Goal: Task Accomplishment & Management: Complete application form

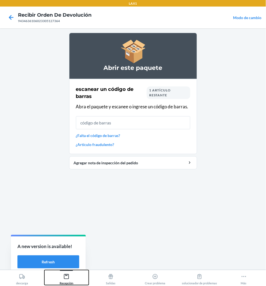
click at [65, 278] on icon at bounding box center [67, 276] width 6 height 6
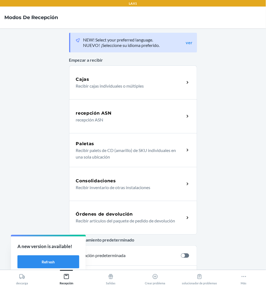
click at [127, 220] on p "Recibir artículos del paquete de pedido de devolución" at bounding box center [128, 221] width 104 height 7
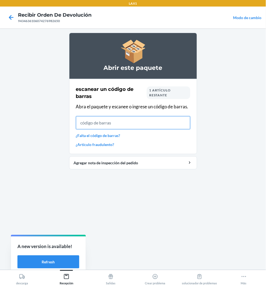
click at [134, 125] on input "text" at bounding box center [133, 122] width 115 height 13
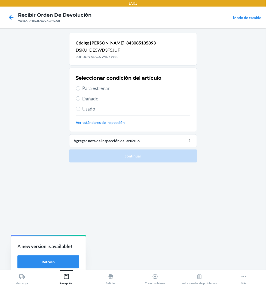
click at [101, 91] on span "Para estrenar" at bounding box center [137, 88] width 108 height 7
click at [80, 91] on input "Para estrenar" at bounding box center [78, 88] width 4 height 4
radio input "true"
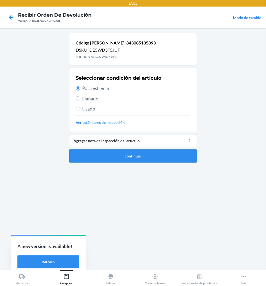
click at [119, 160] on button "continuar" at bounding box center [133, 155] width 128 height 13
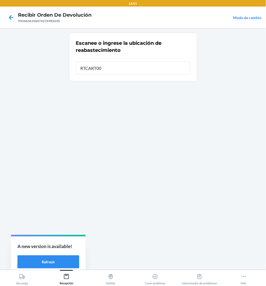
type input "RTCART002"
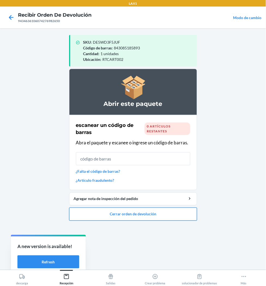
click at [134, 216] on button "Cerrar orden de devolución" at bounding box center [133, 213] width 128 height 13
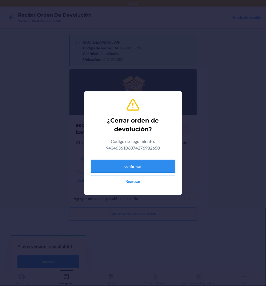
click at [141, 164] on button "confirmar" at bounding box center [133, 166] width 85 height 13
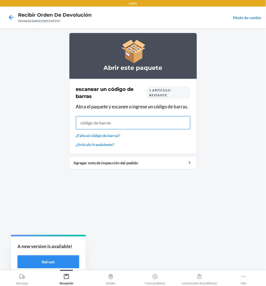
click at [148, 120] on input "text" at bounding box center [133, 122] width 115 height 13
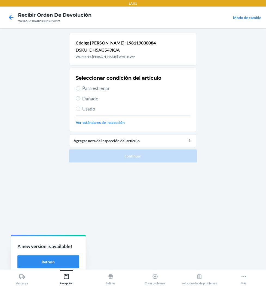
click at [80, 89] on label "Para estrenar" at bounding box center [133, 88] width 115 height 7
click at [80, 89] on input "Para estrenar" at bounding box center [78, 88] width 4 height 4
radio input "true"
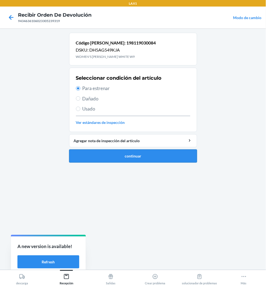
click at [116, 154] on button "continuar" at bounding box center [133, 155] width 128 height 13
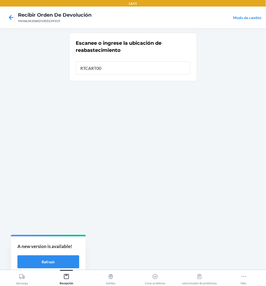
type input "RTCART002"
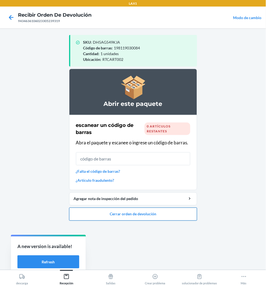
click at [134, 213] on button "Cerrar orden de devolución" at bounding box center [133, 213] width 128 height 13
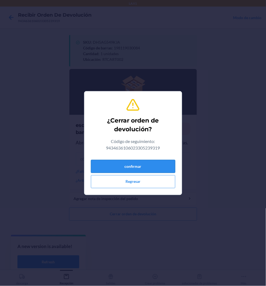
click at [142, 165] on button "confirmar" at bounding box center [133, 166] width 85 height 13
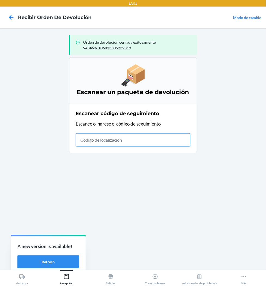
click at [112, 139] on input "text" at bounding box center [133, 139] width 115 height 13
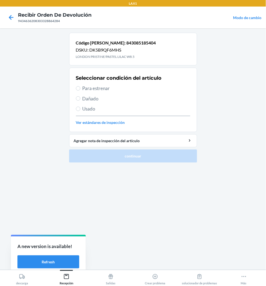
click at [85, 88] on span "Para estrenar" at bounding box center [137, 88] width 108 height 7
click at [80, 88] on input "Para estrenar" at bounding box center [78, 88] width 4 height 4
radio input "true"
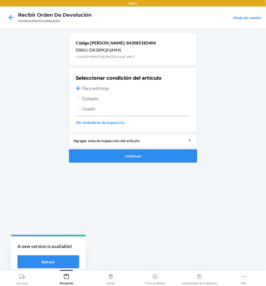
click at [123, 152] on button "continuar" at bounding box center [133, 155] width 128 height 13
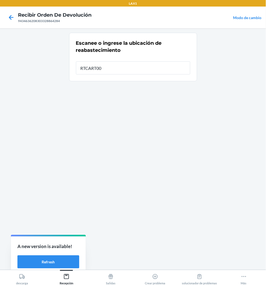
type input "RTCART002"
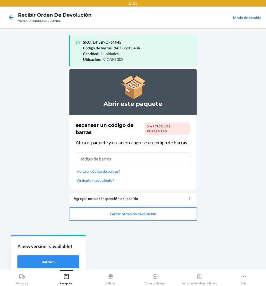
click at [130, 212] on button "Cerrar orden de devolución" at bounding box center [133, 213] width 128 height 13
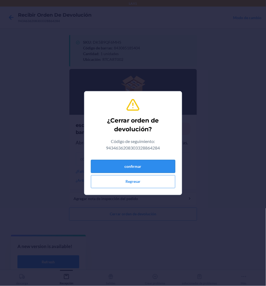
click at [145, 161] on button "confirmar" at bounding box center [133, 166] width 85 height 13
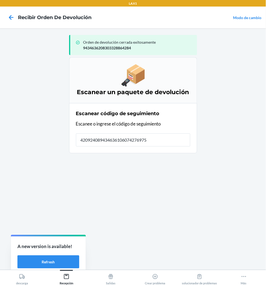
type input "4209240894346361060742769750"
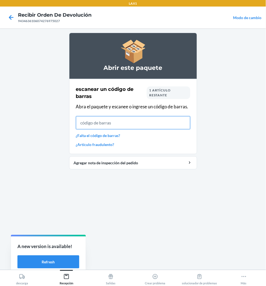
click at [117, 124] on input "text" at bounding box center [133, 122] width 115 height 13
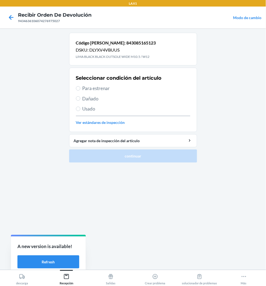
click at [98, 90] on span "Para estrenar" at bounding box center [137, 88] width 108 height 7
click at [80, 90] on input "Para estrenar" at bounding box center [78, 88] width 4 height 4
radio input "true"
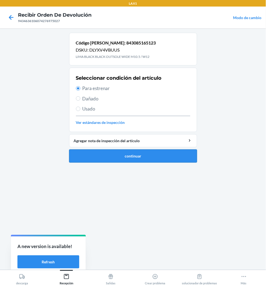
click at [102, 151] on button "continuar" at bounding box center [133, 155] width 128 height 13
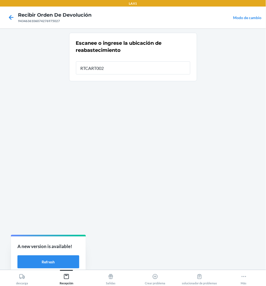
type input "RTCART002"
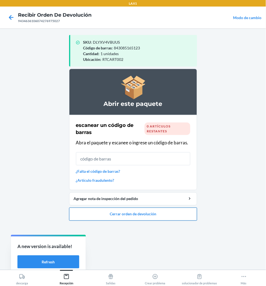
click at [126, 216] on button "Cerrar orden de devolución" at bounding box center [133, 213] width 128 height 13
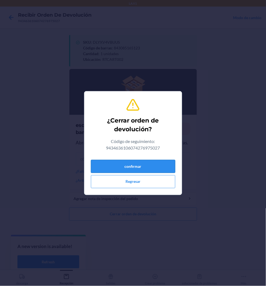
click at [140, 164] on button "confirmar" at bounding box center [133, 166] width 85 height 13
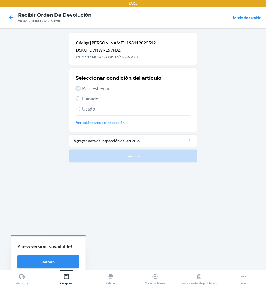
click at [79, 87] on input "Para estrenar" at bounding box center [78, 88] width 4 height 4
radio input "true"
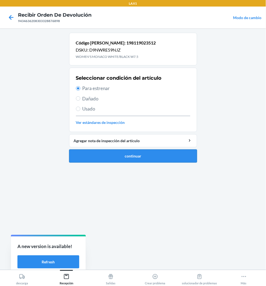
click at [103, 150] on button "continuar" at bounding box center [133, 155] width 128 height 13
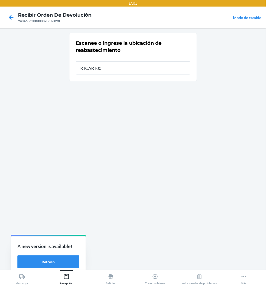
type input "RTCART002"
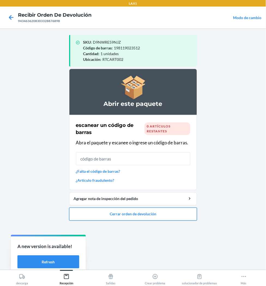
click at [111, 216] on button "Cerrar orden de devolución" at bounding box center [133, 213] width 128 height 13
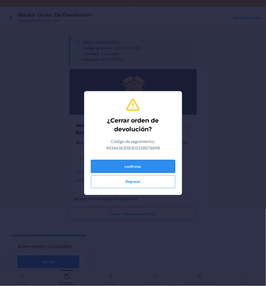
click at [139, 160] on button "confirmar" at bounding box center [133, 166] width 85 height 13
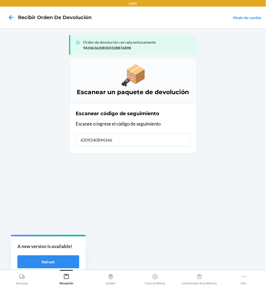
type input "42092408943463"
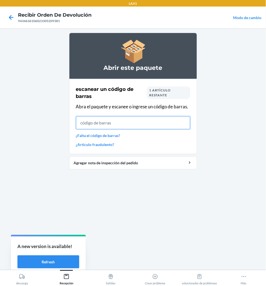
click at [110, 123] on input "text" at bounding box center [133, 122] width 115 height 13
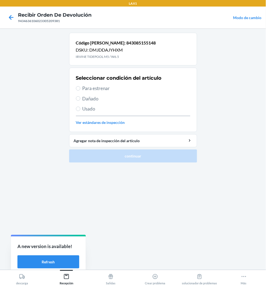
click at [97, 91] on span "Para estrenar" at bounding box center [137, 88] width 108 height 7
click at [80, 91] on input "Para estrenar" at bounding box center [78, 88] width 4 height 4
radio input "true"
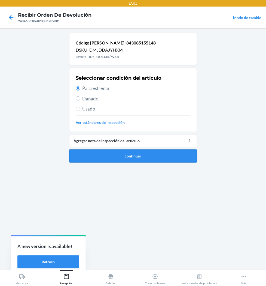
click at [146, 155] on button "continuar" at bounding box center [133, 155] width 128 height 13
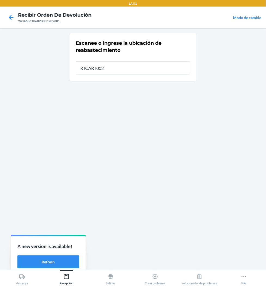
type input "RTCART002"
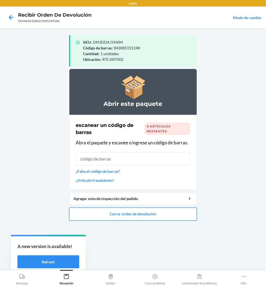
click at [141, 216] on button "Cerrar orden de devolución" at bounding box center [133, 213] width 128 height 13
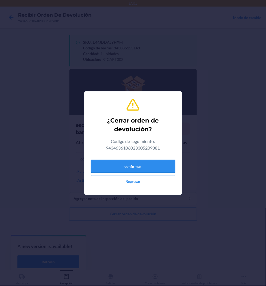
click at [146, 171] on button "confirmar" at bounding box center [133, 166] width 85 height 13
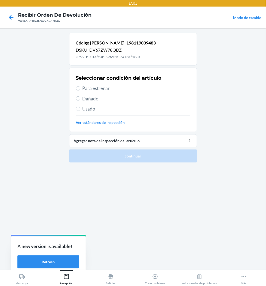
click at [86, 89] on span "Para estrenar" at bounding box center [137, 88] width 108 height 7
click at [80, 89] on input "Para estrenar" at bounding box center [78, 88] width 4 height 4
radio input "true"
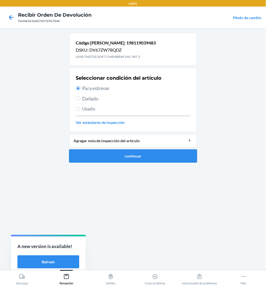
click at [127, 157] on button "continuar" at bounding box center [133, 155] width 128 height 13
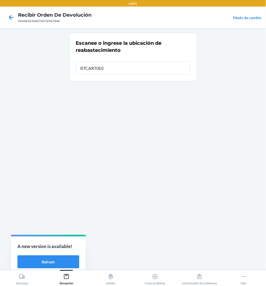
type input "RTCART002"
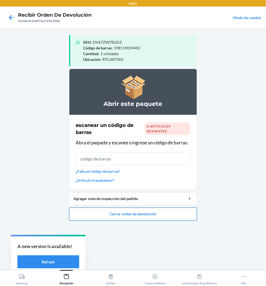
click at [137, 213] on button "Cerrar orden de devolución" at bounding box center [133, 213] width 128 height 13
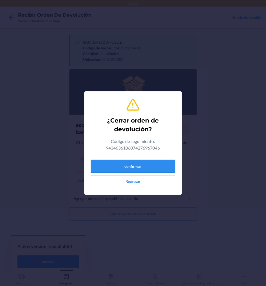
click at [138, 166] on button "confirmar" at bounding box center [133, 166] width 85 height 13
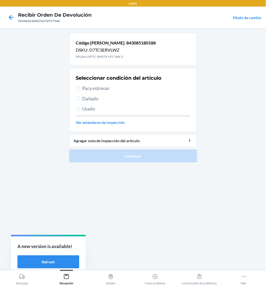
click at [80, 90] on label "Para estrenar" at bounding box center [133, 88] width 115 height 7
click at [80, 90] on input "Para estrenar" at bounding box center [78, 88] width 4 height 4
radio input "true"
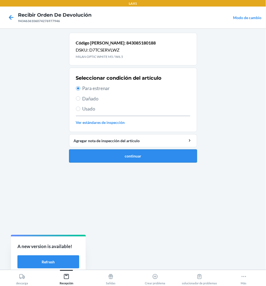
click at [94, 155] on button "continuar" at bounding box center [133, 155] width 128 height 13
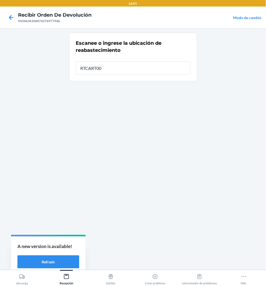
type input "RTCART002"
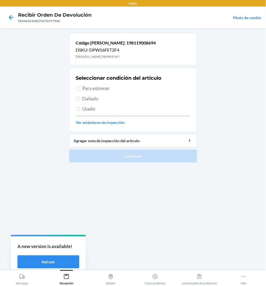
click at [83, 86] on span "Para estrenar" at bounding box center [137, 88] width 108 height 7
click at [80, 86] on input "Para estrenar" at bounding box center [78, 88] width 4 height 4
radio input "true"
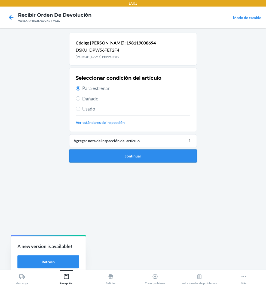
click at [101, 157] on button "continuar" at bounding box center [133, 155] width 128 height 13
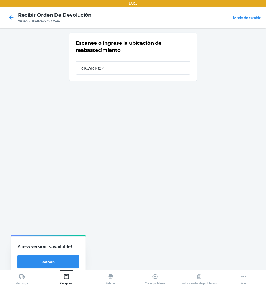
type input "RTCART002"
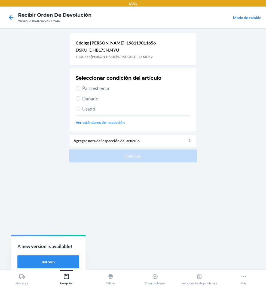
click at [81, 89] on label "Para estrenar" at bounding box center [133, 88] width 115 height 7
click at [80, 89] on input "Para estrenar" at bounding box center [78, 88] width 4 height 4
radio input "true"
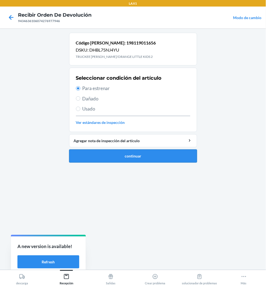
click at [123, 152] on button "continuar" at bounding box center [133, 155] width 128 height 13
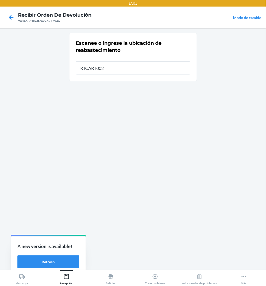
type input "RTCART002"
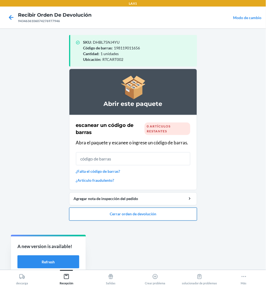
click at [120, 215] on button "Cerrar orden de devolución" at bounding box center [133, 213] width 128 height 13
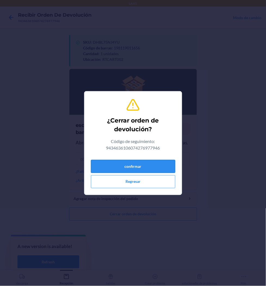
click at [131, 164] on button "confirmar" at bounding box center [133, 166] width 85 height 13
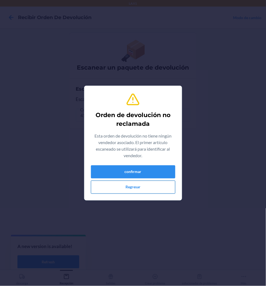
click at [132, 189] on button "Regresar" at bounding box center [133, 186] width 85 height 13
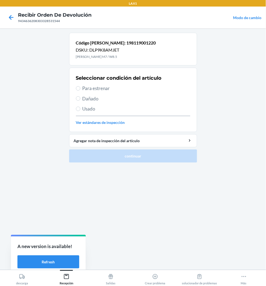
click at [107, 88] on span "Para estrenar" at bounding box center [137, 88] width 108 height 7
click at [80, 88] on input "Para estrenar" at bounding box center [78, 88] width 4 height 4
radio input "true"
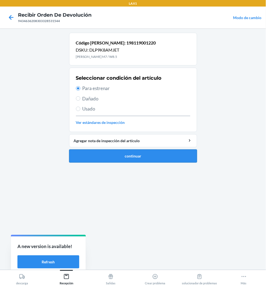
click at [148, 155] on button "continuar" at bounding box center [133, 155] width 128 height 13
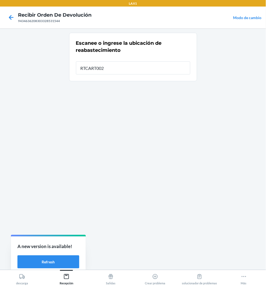
type input "RTCART002"
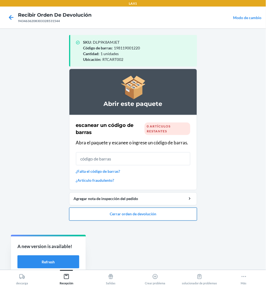
click at [164, 212] on button "Cerrar orden de devolución" at bounding box center [133, 213] width 128 height 13
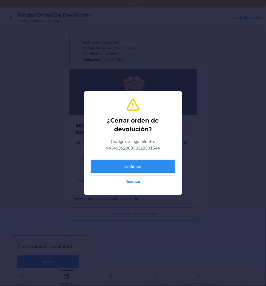
click at [161, 167] on button "confirmar" at bounding box center [133, 166] width 85 height 13
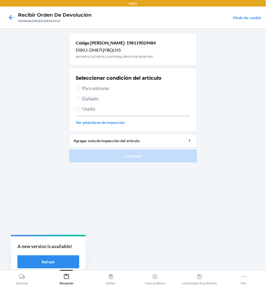
click at [92, 89] on span "Para estrenar" at bounding box center [137, 88] width 108 height 7
click at [80, 89] on input "Para estrenar" at bounding box center [78, 88] width 4 height 4
radio input "true"
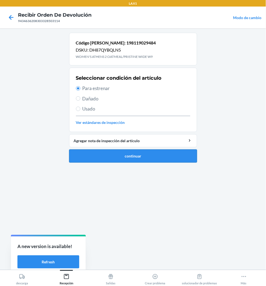
click at [143, 155] on button "continuar" at bounding box center [133, 155] width 128 height 13
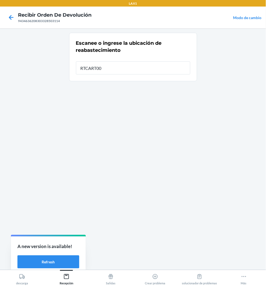
type input "RTCART002"
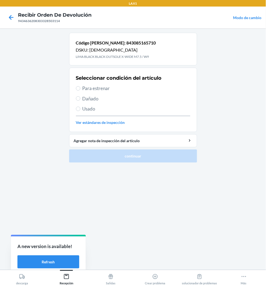
click at [95, 85] on span "Para estrenar" at bounding box center [137, 88] width 108 height 7
click at [80, 86] on input "Para estrenar" at bounding box center [78, 88] width 4 height 4
radio input "true"
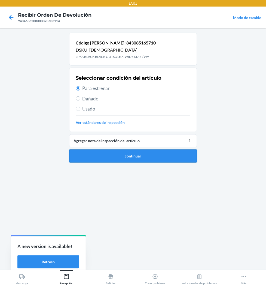
click at [119, 153] on button "continuar" at bounding box center [133, 155] width 128 height 13
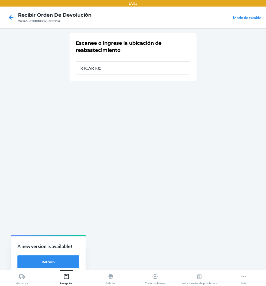
type input "RTCART002"
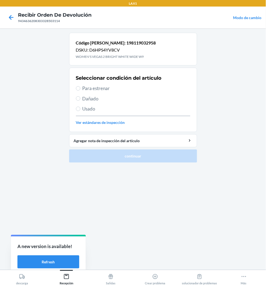
click at [80, 87] on label "Para estrenar" at bounding box center [133, 88] width 115 height 7
click at [80, 87] on input "Para estrenar" at bounding box center [78, 88] width 4 height 4
radio input "true"
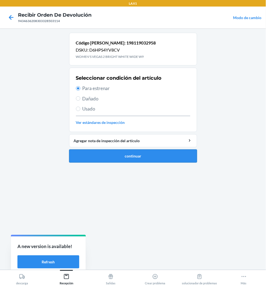
click at [113, 152] on button "continuar" at bounding box center [133, 155] width 128 height 13
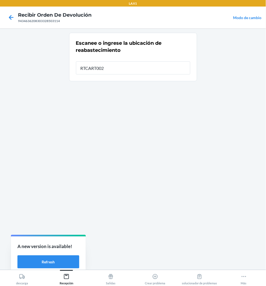
type input "RTCART002"
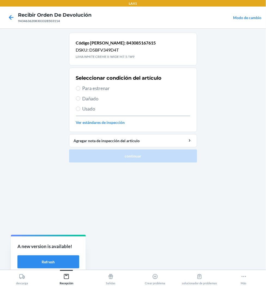
click at [89, 89] on span "Para estrenar" at bounding box center [137, 88] width 108 height 7
click at [80, 89] on input "Para estrenar" at bounding box center [78, 88] width 4 height 4
radio input "true"
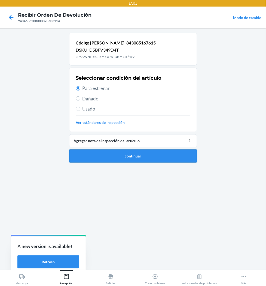
click at [90, 154] on button "continuar" at bounding box center [133, 155] width 128 height 13
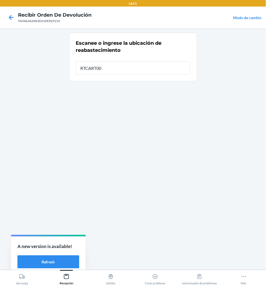
type input "RTCART002"
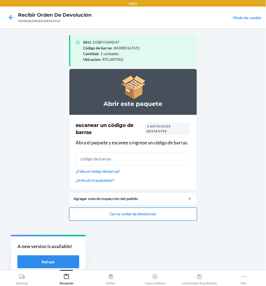
click at [123, 214] on button "Cerrar orden de devolución" at bounding box center [133, 213] width 128 height 13
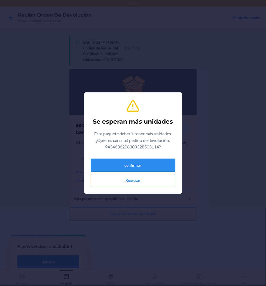
click at [139, 170] on button "confirmar" at bounding box center [133, 165] width 85 height 13
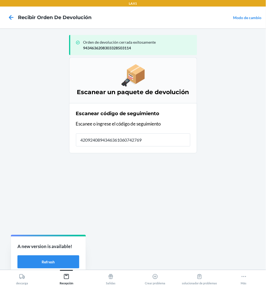
type input "42092408943463610607427697"
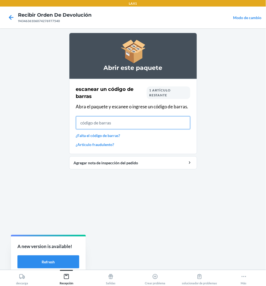
click at [108, 125] on input "text" at bounding box center [133, 122] width 115 height 13
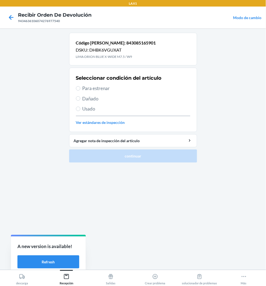
click at [95, 91] on span "Para estrenar" at bounding box center [137, 88] width 108 height 7
click at [80, 91] on input "Para estrenar" at bounding box center [78, 88] width 4 height 4
radio input "true"
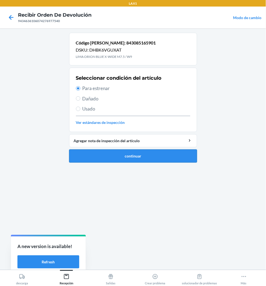
click at [103, 158] on button "continuar" at bounding box center [133, 155] width 128 height 13
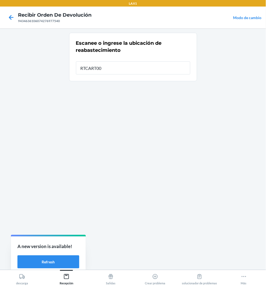
type input "RTCART002"
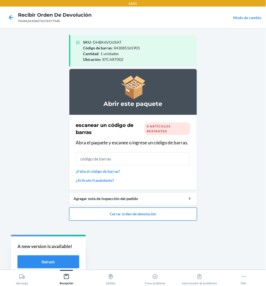
click at [140, 213] on button "Cerrar orden de devolución" at bounding box center [133, 213] width 128 height 13
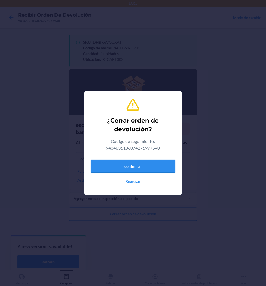
click at [149, 169] on button "confirmar" at bounding box center [133, 166] width 85 height 13
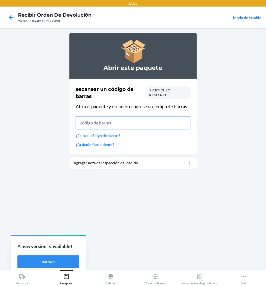
click at [129, 117] on input "text" at bounding box center [133, 122] width 115 height 13
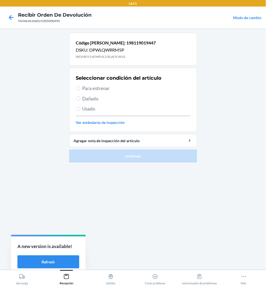
click at [91, 89] on span "Para estrenar" at bounding box center [137, 88] width 108 height 7
click at [80, 89] on input "Para estrenar" at bounding box center [78, 88] width 4 height 4
radio input "true"
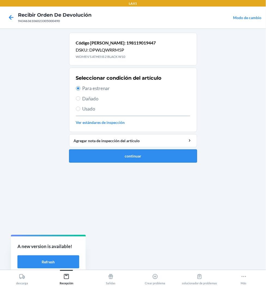
click at [113, 155] on button "continuar" at bounding box center [133, 155] width 128 height 13
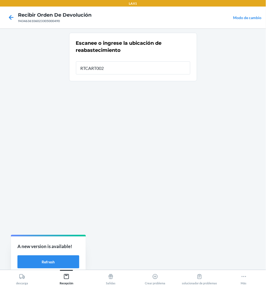
type input "RTCART002"
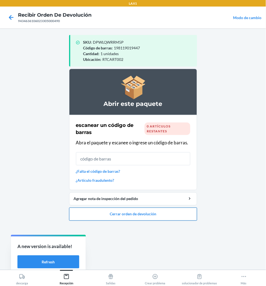
click at [128, 209] on button "Cerrar orden de devolución" at bounding box center [133, 213] width 128 height 13
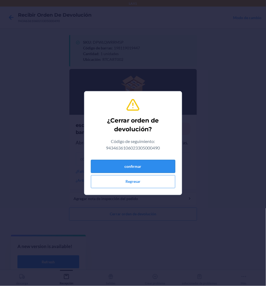
click at [142, 167] on button "confirmar" at bounding box center [133, 166] width 85 height 13
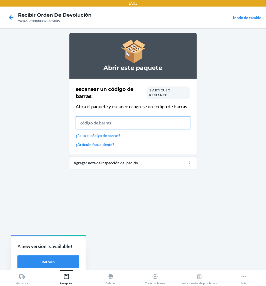
click at [114, 118] on input "text" at bounding box center [133, 122] width 115 height 13
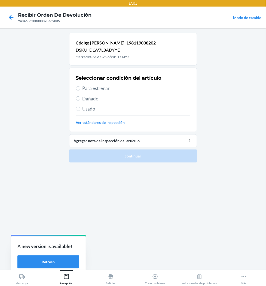
click at [75, 89] on section "Seleccionar condición del artículo Para estrenar Dañado Usado Ver estándares de…" at bounding box center [133, 100] width 128 height 64
click at [79, 89] on input "Para estrenar" at bounding box center [78, 88] width 4 height 4
radio input "true"
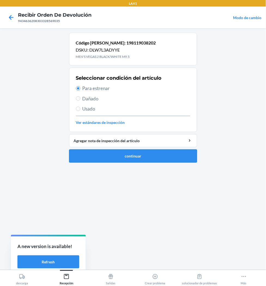
click at [111, 155] on button "continuar" at bounding box center [133, 155] width 128 height 13
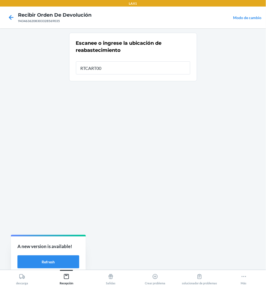
type input "RTCART002"
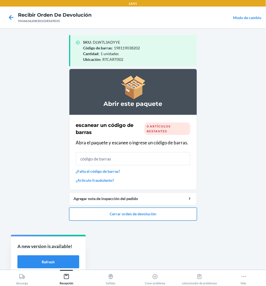
click at [118, 208] on button "Cerrar orden de devolución" at bounding box center [133, 213] width 128 height 13
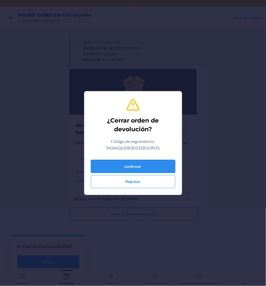
click at [118, 166] on button "confirmar" at bounding box center [133, 166] width 85 height 13
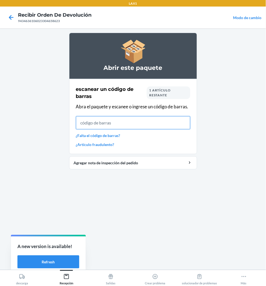
click at [115, 127] on input "text" at bounding box center [133, 122] width 115 height 13
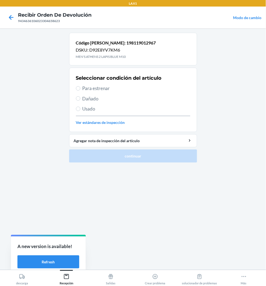
click at [102, 91] on span "Para estrenar" at bounding box center [137, 88] width 108 height 7
click at [80, 91] on input "Para estrenar" at bounding box center [78, 88] width 4 height 4
radio input "true"
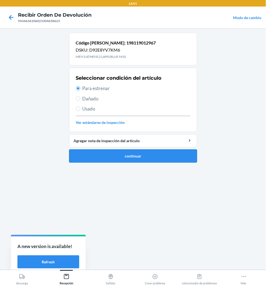
click at [129, 157] on button "continuar" at bounding box center [133, 155] width 128 height 13
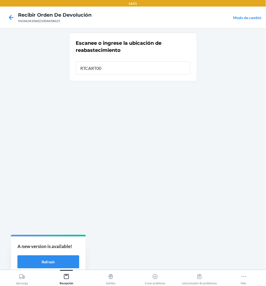
type input "RTCART002"
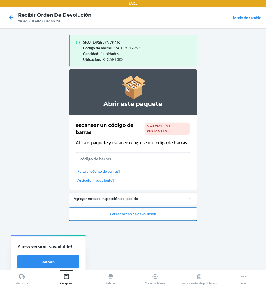
click at [132, 214] on button "Cerrar orden de devolución" at bounding box center [133, 213] width 128 height 13
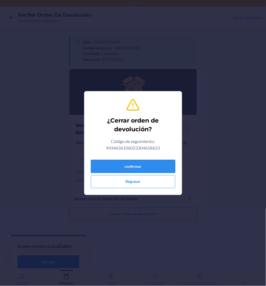
click at [138, 167] on button "confirmar" at bounding box center [133, 166] width 85 height 13
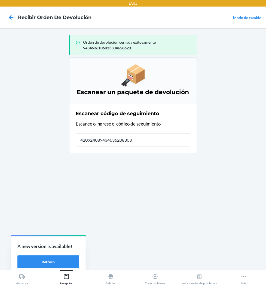
type input "4209240894346362083033"
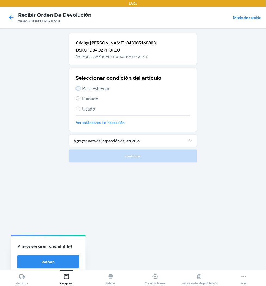
click at [79, 89] on input "Para estrenar" at bounding box center [78, 88] width 4 height 4
radio input "true"
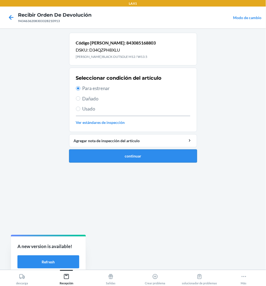
click at [113, 151] on button "continuar" at bounding box center [133, 155] width 128 height 13
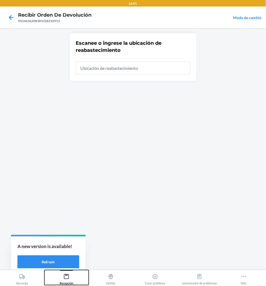
click at [64, 274] on icon at bounding box center [67, 276] width 6 height 6
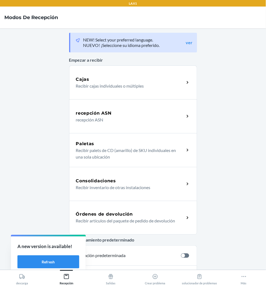
click at [134, 216] on div "Órdenes de devolución" at bounding box center [130, 214] width 109 height 7
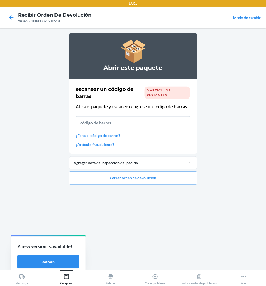
click at [132, 125] on input "text" at bounding box center [133, 122] width 115 height 13
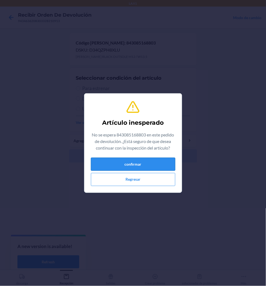
click at [131, 162] on button "confirmar" at bounding box center [133, 164] width 85 height 13
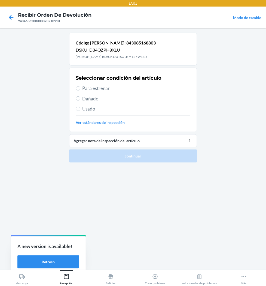
click at [96, 110] on span "Usado" at bounding box center [137, 108] width 108 height 7
click at [80, 110] on input "Usado" at bounding box center [78, 109] width 4 height 4
radio input "true"
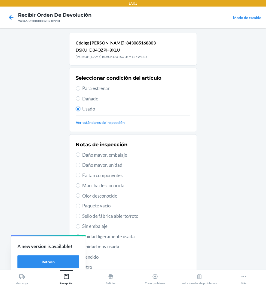
scroll to position [42, 0]
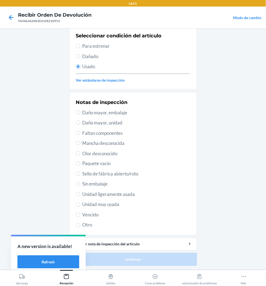
click at [106, 205] on span "Unidad muy usada" at bounding box center [137, 204] width 108 height 7
click at [80, 205] on input "Unidad muy usada" at bounding box center [78, 204] width 4 height 4
radio input "true"
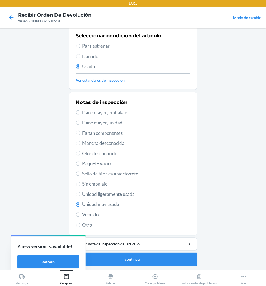
click at [116, 262] on button "continuar" at bounding box center [133, 259] width 128 height 13
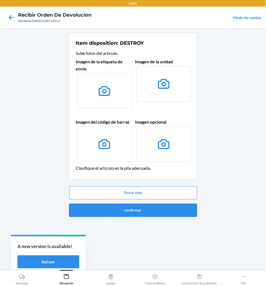
click at [123, 214] on button "confirmar" at bounding box center [133, 210] width 128 height 13
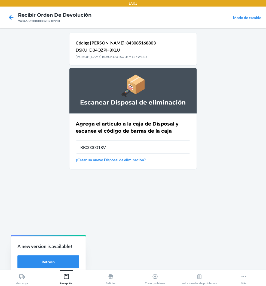
type input "RB0000018V5"
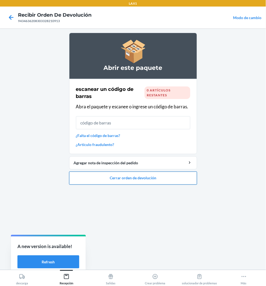
click at [119, 179] on button "Cerrar orden de devolución" at bounding box center [133, 177] width 128 height 13
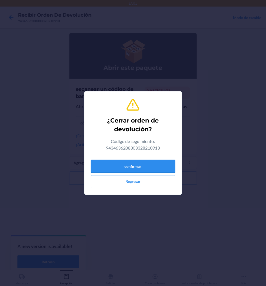
click at [140, 161] on button "confirmar" at bounding box center [133, 166] width 85 height 13
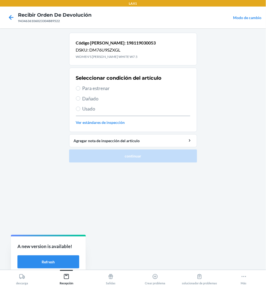
click at [84, 86] on span "Para estrenar" at bounding box center [137, 88] width 108 height 7
click at [80, 86] on input "Para estrenar" at bounding box center [78, 88] width 4 height 4
radio input "true"
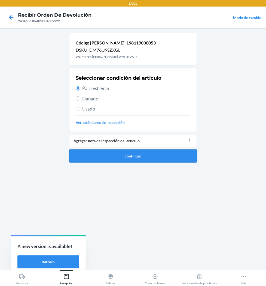
click at [111, 155] on button "continuar" at bounding box center [133, 155] width 128 height 13
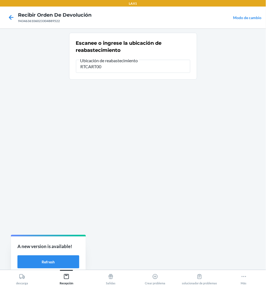
type input "RTCART002"
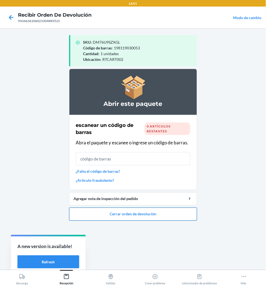
click at [121, 208] on button "Cerrar orden de devolución" at bounding box center [133, 213] width 128 height 13
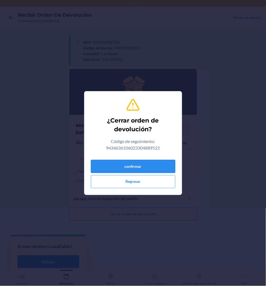
click at [137, 169] on button "confirmar" at bounding box center [133, 166] width 85 height 13
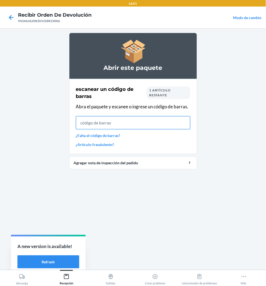
click at [140, 129] on input "text" at bounding box center [133, 122] width 115 height 13
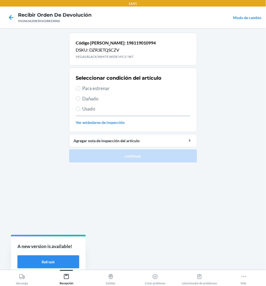
click at [97, 91] on span "Para estrenar" at bounding box center [137, 88] width 108 height 7
click at [80, 91] on input "Para estrenar" at bounding box center [78, 88] width 4 height 4
radio input "true"
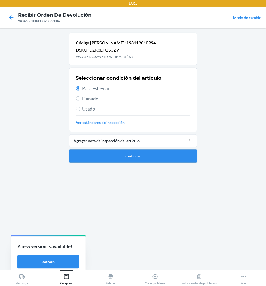
click at [121, 155] on button "continuar" at bounding box center [133, 155] width 128 height 13
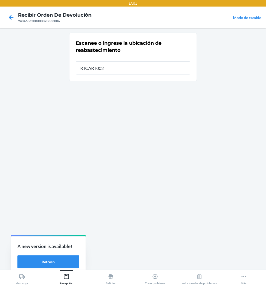
type input "RTCART002"
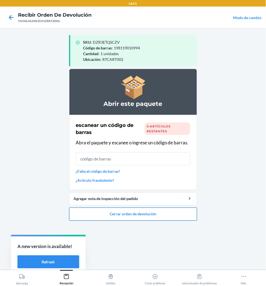
click at [141, 212] on button "Cerrar orden de devolución" at bounding box center [133, 213] width 128 height 13
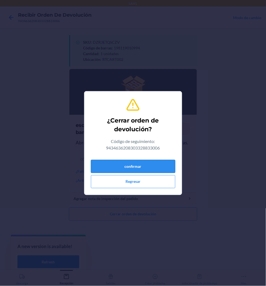
click at [149, 169] on button "confirmar" at bounding box center [133, 166] width 85 height 13
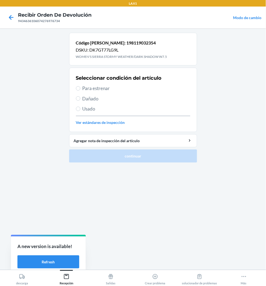
click at [88, 87] on span "Para estrenar" at bounding box center [137, 88] width 108 height 7
click at [80, 87] on input "Para estrenar" at bounding box center [78, 88] width 4 height 4
radio input "true"
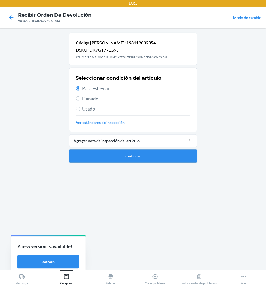
click at [117, 154] on button "continuar" at bounding box center [133, 155] width 128 height 13
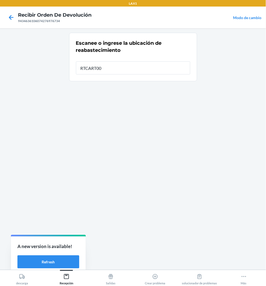
type input "RTCART002"
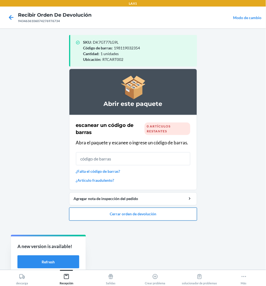
click at [142, 211] on button "Cerrar orden de devolución" at bounding box center [133, 213] width 128 height 13
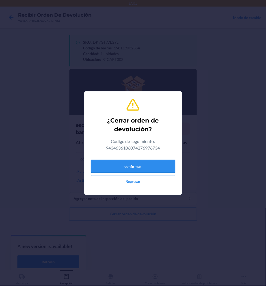
click at [157, 166] on button "confirmar" at bounding box center [133, 166] width 85 height 13
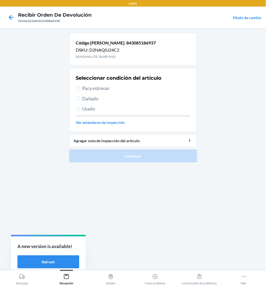
click at [97, 89] on span "Para estrenar" at bounding box center [137, 88] width 108 height 7
click at [80, 89] on input "Para estrenar" at bounding box center [78, 88] width 4 height 4
radio input "true"
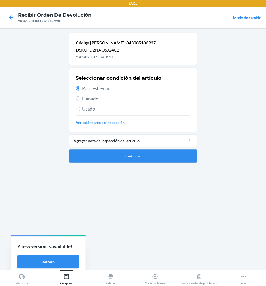
click at [110, 157] on button "continuar" at bounding box center [133, 155] width 128 height 13
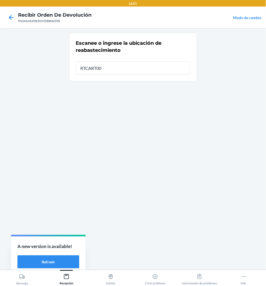
type input "RTCART002"
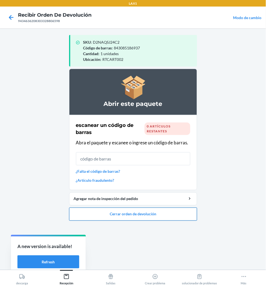
click at [129, 212] on button "Cerrar orden de devolución" at bounding box center [133, 213] width 128 height 13
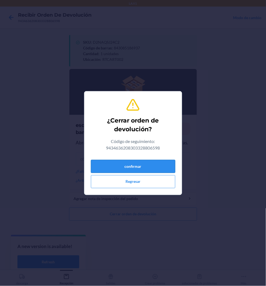
click at [137, 167] on button "confirmar" at bounding box center [133, 166] width 85 height 13
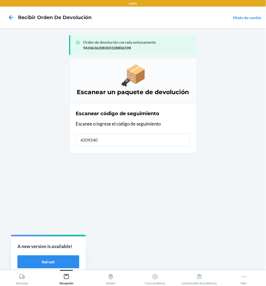
type input "42092408"
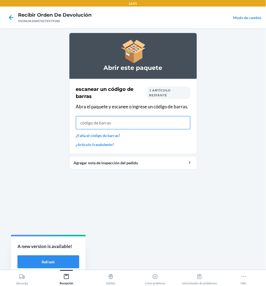
click at [119, 124] on input "text" at bounding box center [133, 122] width 115 height 13
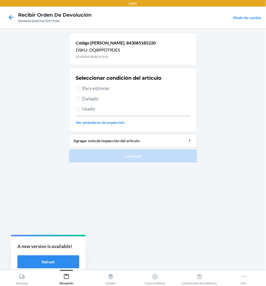
click at [93, 89] on span "Para estrenar" at bounding box center [137, 88] width 108 height 7
click at [80, 89] on input "Para estrenar" at bounding box center [78, 88] width 4 height 4
radio input "true"
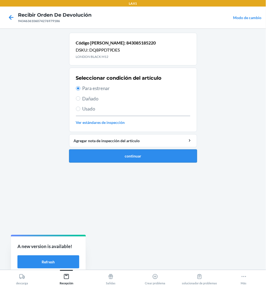
click at [123, 157] on button "continuar" at bounding box center [133, 155] width 128 height 13
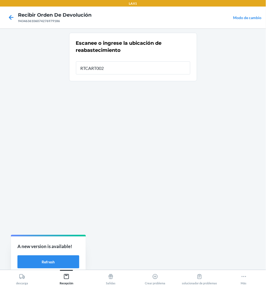
type input "RTCART002"
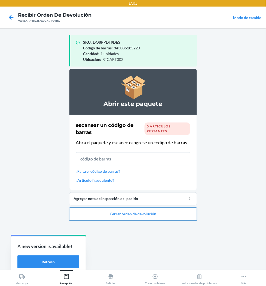
click at [131, 215] on button "Cerrar orden de devolución" at bounding box center [133, 213] width 128 height 13
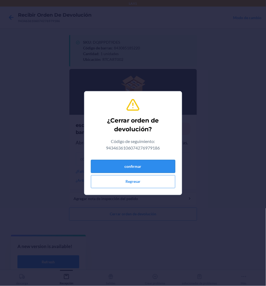
click at [136, 166] on button "confirmar" at bounding box center [133, 166] width 85 height 13
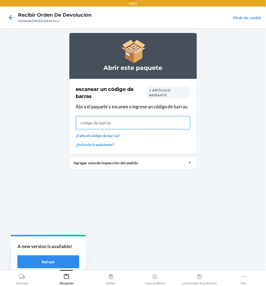
click at [130, 126] on input "text" at bounding box center [133, 122] width 115 height 13
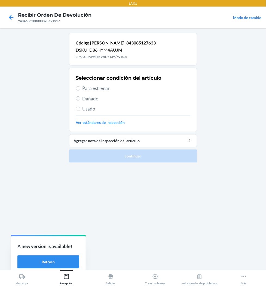
click at [90, 91] on span "Para estrenar" at bounding box center [137, 88] width 108 height 7
click at [80, 91] on input "Para estrenar" at bounding box center [78, 88] width 4 height 4
radio input "true"
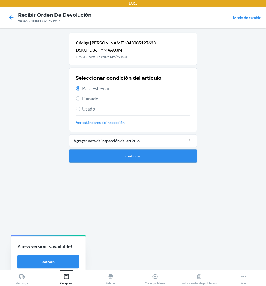
click at [148, 157] on button "continuar" at bounding box center [133, 155] width 128 height 13
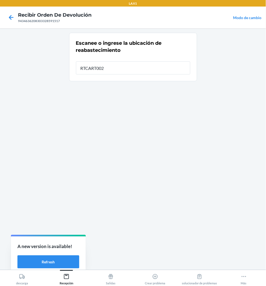
type input "RTCART002"
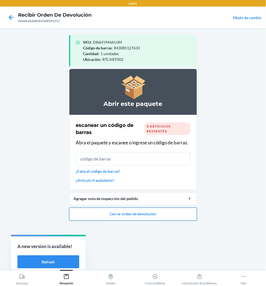
click at [143, 211] on button "Cerrar orden de devolución" at bounding box center [133, 213] width 128 height 13
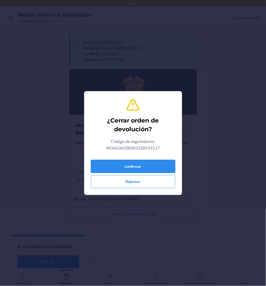
click at [143, 163] on button "confirmar" at bounding box center [133, 166] width 85 height 13
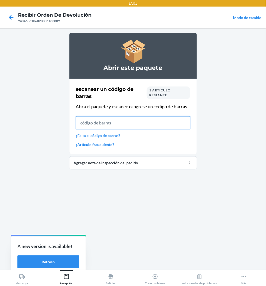
click at [128, 124] on input "text" at bounding box center [133, 122] width 115 height 13
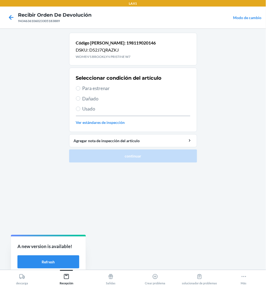
click at [105, 85] on span "Para estrenar" at bounding box center [137, 88] width 108 height 7
click at [80, 86] on input "Para estrenar" at bounding box center [78, 88] width 4 height 4
radio input "true"
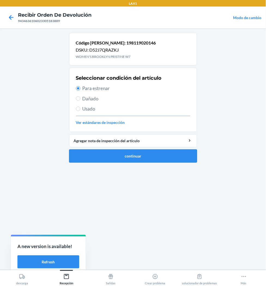
click at [120, 154] on button "continuar" at bounding box center [133, 155] width 128 height 13
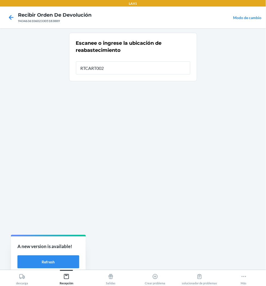
type input "RTCART002"
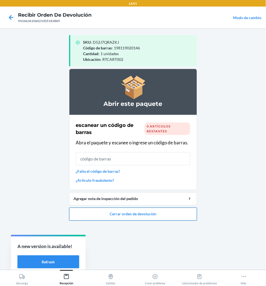
click at [116, 211] on button "Cerrar orden de devolución" at bounding box center [133, 213] width 128 height 13
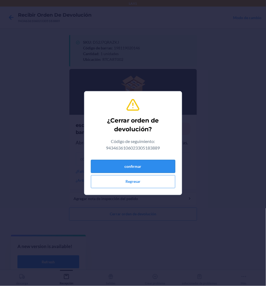
click at [127, 161] on button "confirmar" at bounding box center [133, 166] width 85 height 13
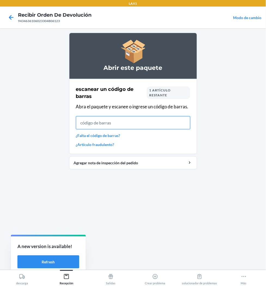
click at [121, 122] on input "text" at bounding box center [133, 122] width 115 height 13
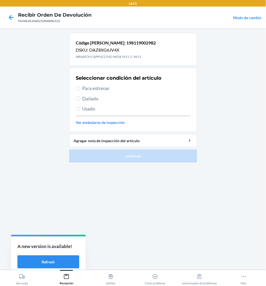
click at [92, 89] on span "Para estrenar" at bounding box center [137, 88] width 108 height 7
click at [80, 89] on input "Para estrenar" at bounding box center [78, 88] width 4 height 4
radio input "true"
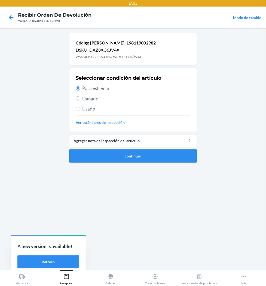
click at [148, 156] on button "continuar" at bounding box center [133, 155] width 128 height 13
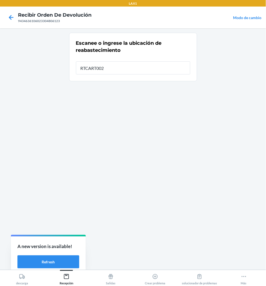
type input "RTCART002"
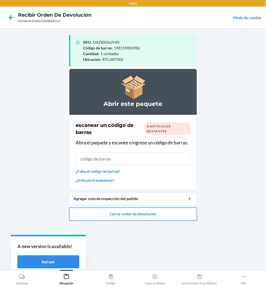
click at [146, 214] on button "Cerrar orden de devolución" at bounding box center [133, 213] width 128 height 13
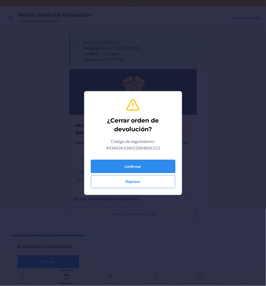
click at [145, 167] on button "confirmar" at bounding box center [133, 166] width 85 height 13
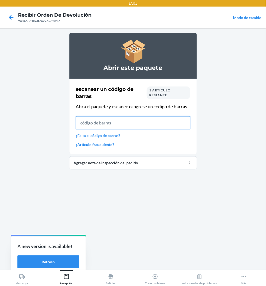
click at [165, 124] on input "text" at bounding box center [133, 122] width 115 height 13
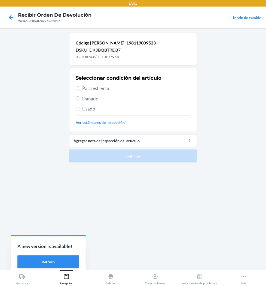
click at [99, 86] on span "Para estrenar" at bounding box center [137, 88] width 108 height 7
click at [80, 86] on input "Para estrenar" at bounding box center [78, 88] width 4 height 4
radio input "true"
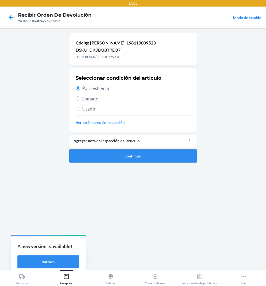
click at [86, 151] on button "continuar" at bounding box center [133, 155] width 128 height 13
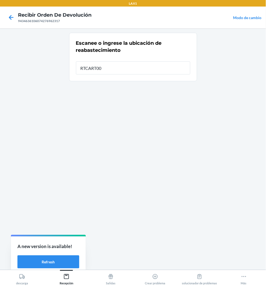
type input "RTCART002"
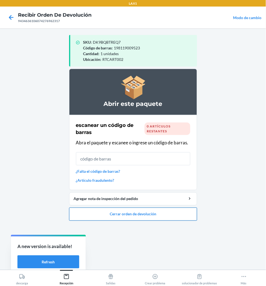
click at [126, 211] on button "Cerrar orden de devolución" at bounding box center [133, 213] width 128 height 13
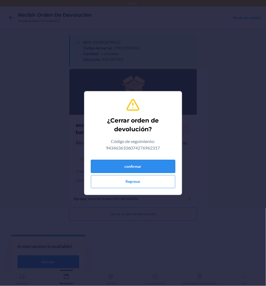
click at [150, 170] on button "confirmar" at bounding box center [133, 166] width 85 height 13
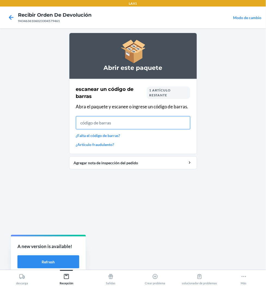
click at [105, 126] on input "text" at bounding box center [133, 122] width 115 height 13
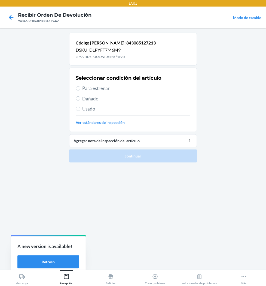
click at [87, 88] on span "Para estrenar" at bounding box center [137, 88] width 108 height 7
click at [80, 88] on input "Para estrenar" at bounding box center [78, 88] width 4 height 4
radio input "true"
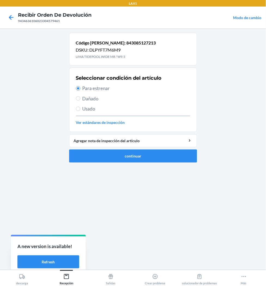
click at [114, 149] on li "Código [PERSON_NAME]: 843085127213 DSKU: DLPYFT7M6M9 LIMA TIDEPOOL WIDE M8 / W9…" at bounding box center [133, 98] width 128 height 130
click at [123, 159] on button "continuar" at bounding box center [133, 155] width 128 height 13
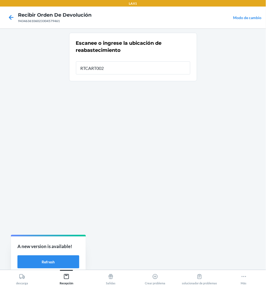
type input "RTCART002"
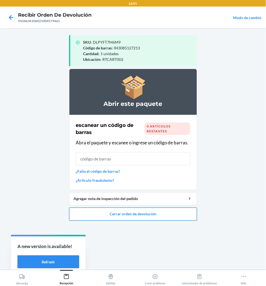
click at [129, 211] on button "Cerrar orden de devolución" at bounding box center [133, 213] width 128 height 13
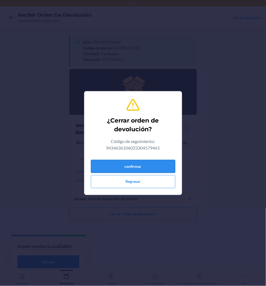
click at [125, 171] on button "confirmar" at bounding box center [133, 166] width 85 height 13
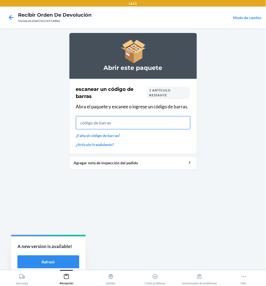
click at [132, 122] on input "text" at bounding box center [133, 122] width 115 height 13
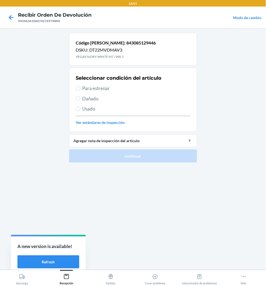
click at [84, 86] on span "Para estrenar" at bounding box center [137, 88] width 108 height 7
click at [80, 86] on input "Para estrenar" at bounding box center [78, 88] width 4 height 4
radio input "true"
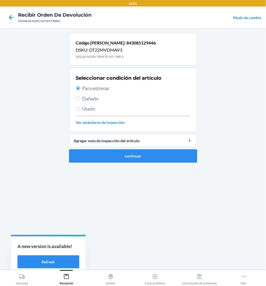
click at [120, 153] on button "continuar" at bounding box center [133, 155] width 128 height 13
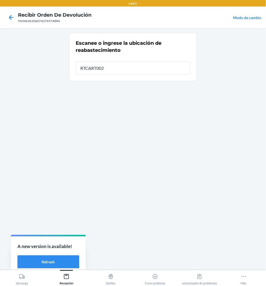
type input "RTCART002"
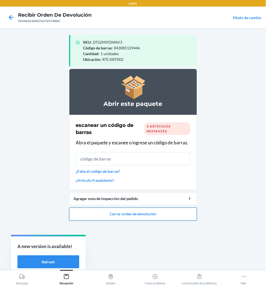
click at [130, 214] on button "Cerrar orden de devolución" at bounding box center [133, 213] width 128 height 13
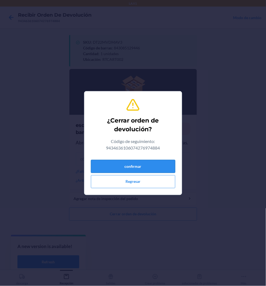
click at [151, 166] on button "confirmar" at bounding box center [133, 166] width 85 height 13
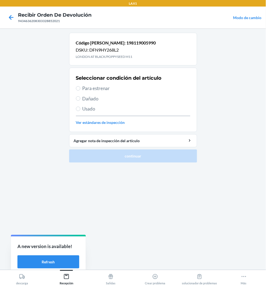
click at [96, 88] on span "Para estrenar" at bounding box center [137, 88] width 108 height 7
click at [80, 88] on input "Para estrenar" at bounding box center [78, 88] width 4 height 4
radio input "true"
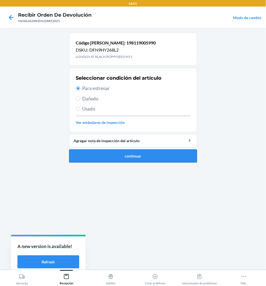
click at [110, 150] on button "continuar" at bounding box center [133, 155] width 128 height 13
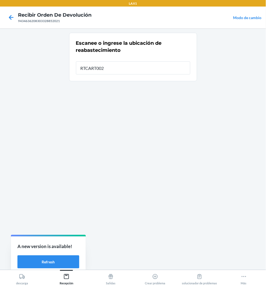
type input "RTCART002"
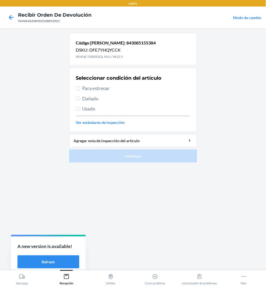
click at [97, 88] on span "Para estrenar" at bounding box center [137, 88] width 108 height 7
click at [80, 88] on input "Para estrenar" at bounding box center [78, 88] width 4 height 4
radio input "true"
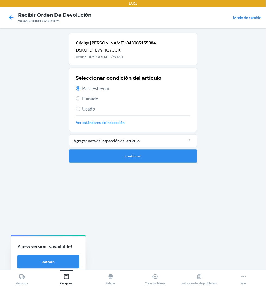
click at [114, 155] on button "continuar" at bounding box center [133, 155] width 128 height 13
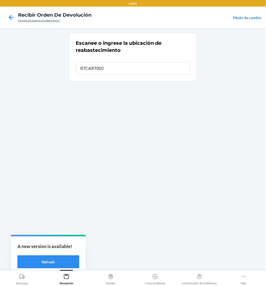
type input "RTCART002"
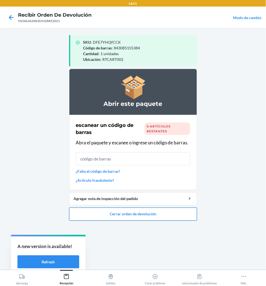
click at [123, 210] on button "Cerrar orden de devolución" at bounding box center [133, 213] width 128 height 13
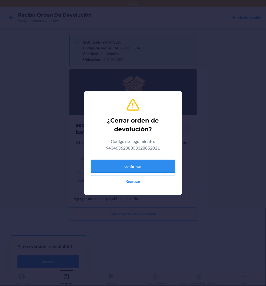
click at [131, 166] on button "confirmar" at bounding box center [133, 166] width 85 height 13
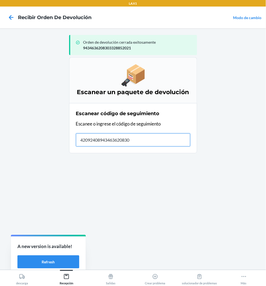
type input "420924089434636208303"
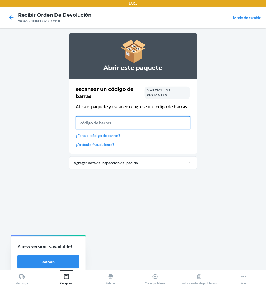
click at [157, 119] on input "text" at bounding box center [133, 122] width 115 height 13
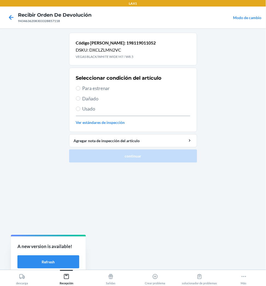
click at [107, 86] on span "Para estrenar" at bounding box center [137, 88] width 108 height 7
click at [80, 86] on input "Para estrenar" at bounding box center [78, 88] width 4 height 4
radio input "true"
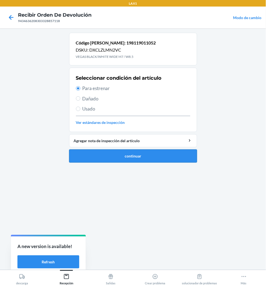
click at [96, 156] on button "continuar" at bounding box center [133, 155] width 128 height 13
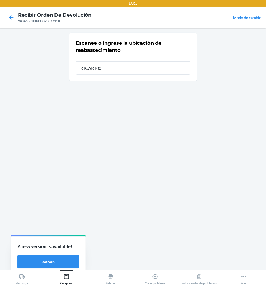
type input "RTCART002"
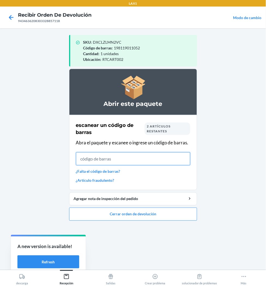
click at [143, 157] on input "text" at bounding box center [133, 158] width 115 height 13
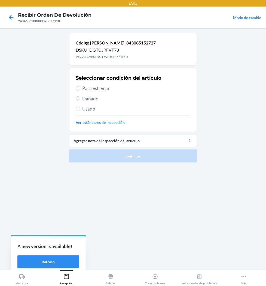
drag, startPoint x: 97, startPoint y: 87, endPoint x: 96, endPoint y: 115, distance: 28.1
click at [97, 88] on span "Para estrenar" at bounding box center [137, 88] width 108 height 7
click at [80, 88] on input "Para estrenar" at bounding box center [78, 88] width 4 height 4
radio input "true"
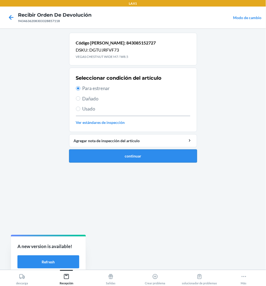
click at [110, 154] on button "continuar" at bounding box center [133, 155] width 128 height 13
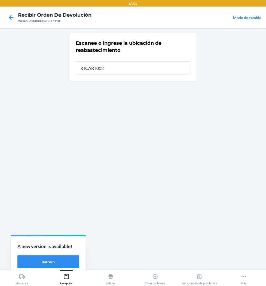
type input "RTCART002"
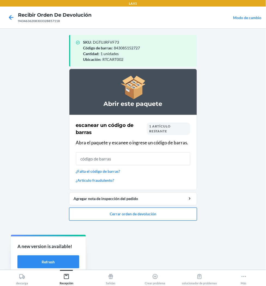
click at [120, 209] on button "Cerrar orden de devolución" at bounding box center [133, 213] width 128 height 13
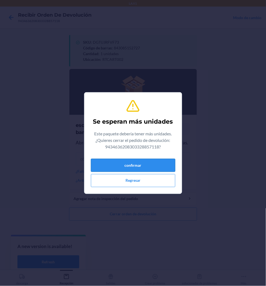
click at [130, 161] on button "confirmar" at bounding box center [133, 165] width 85 height 13
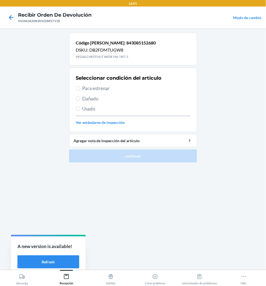
click at [83, 86] on span "Para estrenar" at bounding box center [137, 88] width 108 height 7
click at [80, 86] on input "Para estrenar" at bounding box center [78, 88] width 4 height 4
radio input "true"
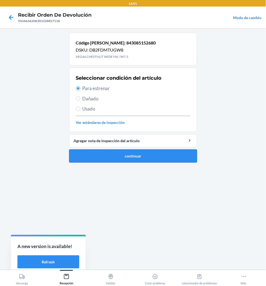
click at [138, 153] on button "continuar" at bounding box center [133, 155] width 128 height 13
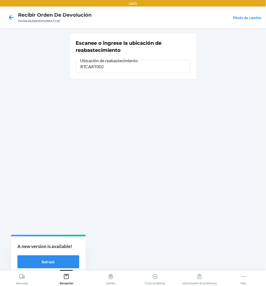
type input "RTCART002"
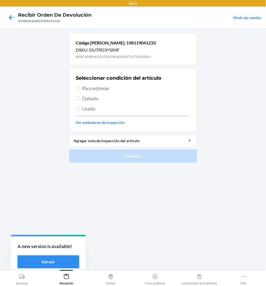
click at [88, 85] on span "Para estrenar" at bounding box center [137, 88] width 108 height 7
click at [80, 86] on input "Para estrenar" at bounding box center [78, 88] width 4 height 4
radio input "true"
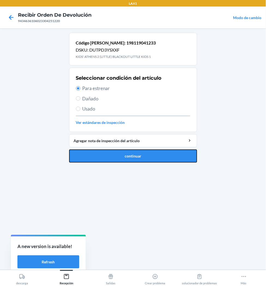
click at [107, 151] on button "continuar" at bounding box center [133, 155] width 128 height 13
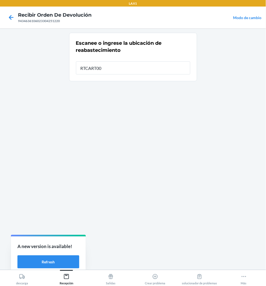
type input "RTCART002"
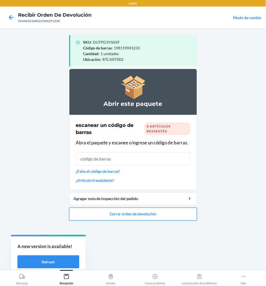
click at [127, 214] on button "Cerrar orden de devolución" at bounding box center [133, 213] width 128 height 13
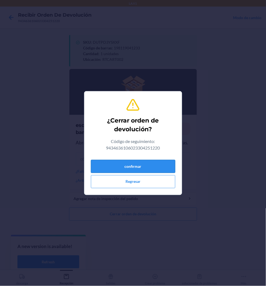
click at [148, 162] on button "confirmar" at bounding box center [133, 166] width 85 height 13
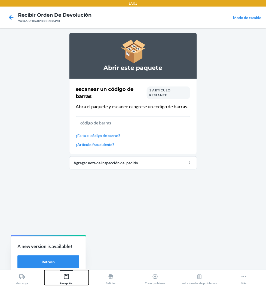
click at [67, 279] on icon at bounding box center [67, 276] width 6 height 6
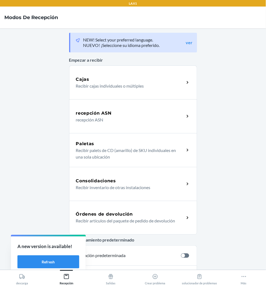
click at [129, 216] on h5 "Órdenes de devolución" at bounding box center [104, 214] width 57 height 7
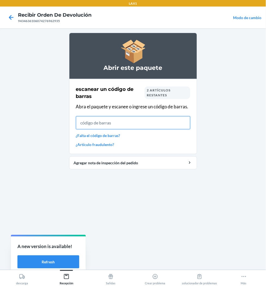
click at [108, 120] on input "text" at bounding box center [133, 122] width 115 height 13
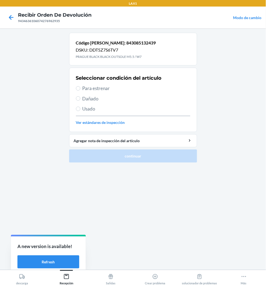
click at [107, 88] on span "Para estrenar" at bounding box center [137, 88] width 108 height 7
click at [80, 88] on input "Para estrenar" at bounding box center [78, 88] width 4 height 4
radio input "true"
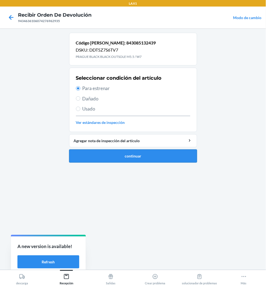
drag, startPoint x: 126, startPoint y: 147, endPoint x: 126, endPoint y: 157, distance: 9.6
click at [126, 148] on li "Código [PERSON_NAME]: 843085132439 DSKU: DDT5Z7S6TV7 PRAGUE BLACK BLACK OUTSOLE…" at bounding box center [133, 98] width 128 height 130
click at [126, 156] on button "continuar" at bounding box center [133, 155] width 128 height 13
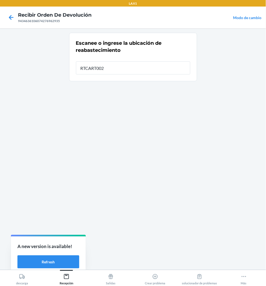
type input "RTCART002"
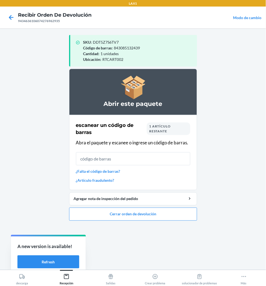
drag, startPoint x: -26, startPoint y: 154, endPoint x: 29, endPoint y: 192, distance: 67.2
click at [29, 192] on main "SKU : DDT5Z7S6TV7 Código [PERSON_NAME] : 843085132439 Cantidad : 1 unidades Ubi…" at bounding box center [133, 148] width 266 height 241
click at [108, 163] on input "text" at bounding box center [133, 158] width 115 height 13
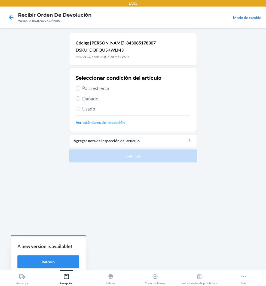
click at [94, 88] on span "Para estrenar" at bounding box center [137, 88] width 108 height 7
click at [80, 88] on input "Para estrenar" at bounding box center [78, 88] width 4 height 4
radio input "true"
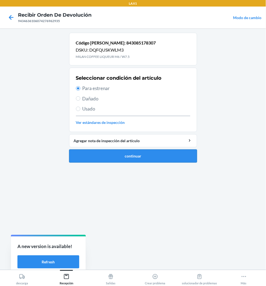
click at [123, 156] on button "continuar" at bounding box center [133, 155] width 128 height 13
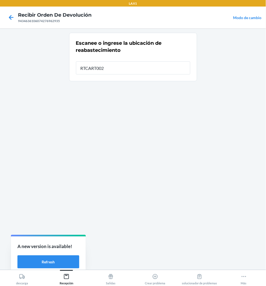
type input "RTCART002"
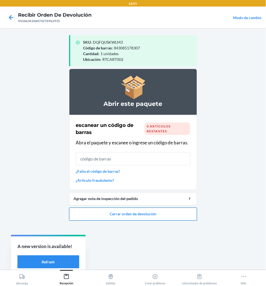
click at [135, 212] on button "Cerrar orden de devolución" at bounding box center [133, 213] width 128 height 13
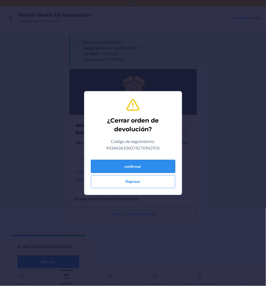
click at [146, 171] on button "confirmar" at bounding box center [133, 166] width 85 height 13
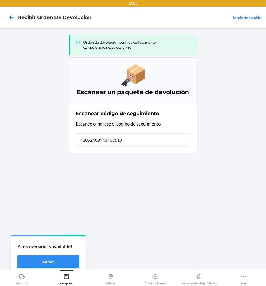
type input "420924089434636106"
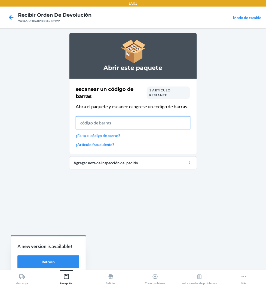
click at [124, 121] on input "text" at bounding box center [133, 122] width 115 height 13
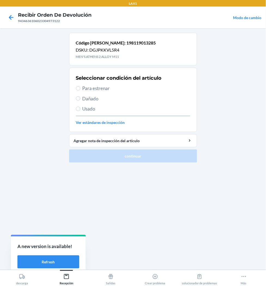
click at [99, 88] on span "Para estrenar" at bounding box center [137, 88] width 108 height 7
click at [80, 88] on input "Para estrenar" at bounding box center [78, 88] width 4 height 4
radio input "true"
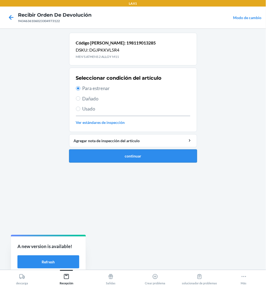
click at [142, 157] on button "continuar" at bounding box center [133, 155] width 128 height 13
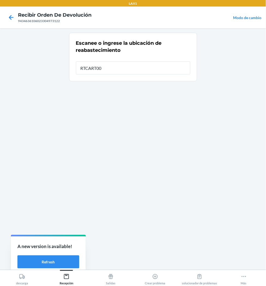
type input "RTCART002"
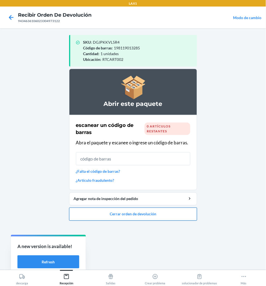
click at [143, 212] on button "Cerrar orden de devolución" at bounding box center [133, 213] width 128 height 13
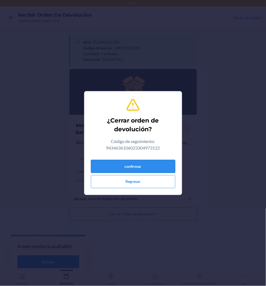
click at [146, 166] on button "confirmar" at bounding box center [133, 166] width 85 height 13
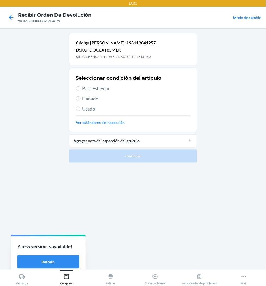
click at [83, 89] on span "Para estrenar" at bounding box center [137, 88] width 108 height 7
click at [80, 89] on input "Para estrenar" at bounding box center [78, 88] width 4 height 4
radio input "true"
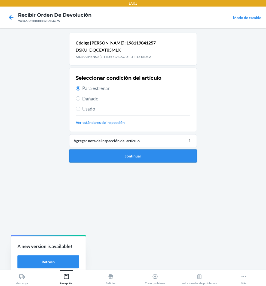
click at [127, 156] on button "continuar" at bounding box center [133, 155] width 128 height 13
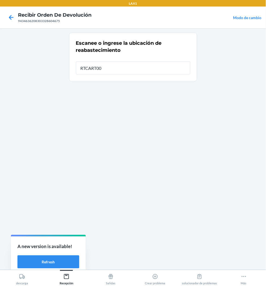
type input "RTCART002"
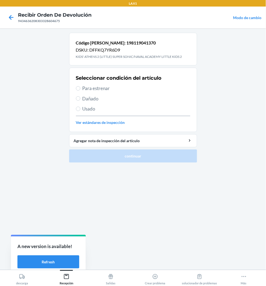
click at [88, 88] on span "Para estrenar" at bounding box center [137, 88] width 108 height 7
click at [80, 88] on input "Para estrenar" at bounding box center [78, 88] width 4 height 4
radio input "true"
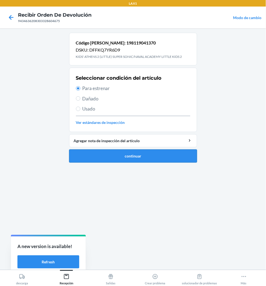
click at [106, 151] on button "continuar" at bounding box center [133, 155] width 128 height 13
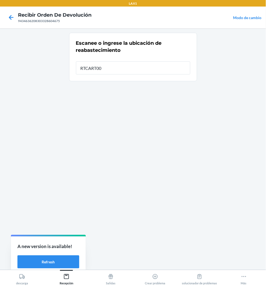
type input "RTCART002"
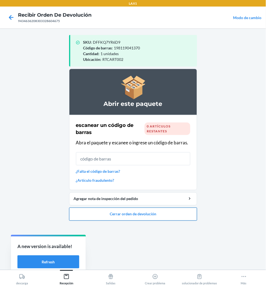
click at [115, 211] on button "Cerrar orden de devolución" at bounding box center [133, 213] width 128 height 13
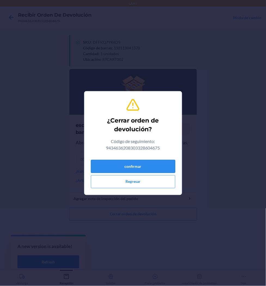
click at [124, 167] on button "confirmar" at bounding box center [133, 166] width 85 height 13
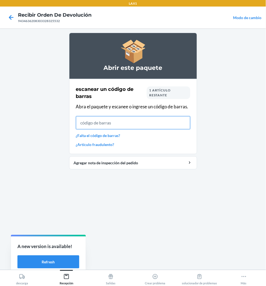
click at [124, 121] on input "text" at bounding box center [133, 122] width 115 height 13
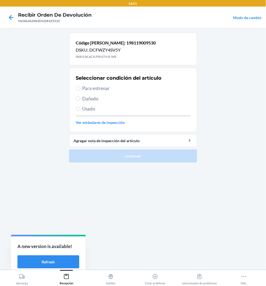
click at [103, 88] on span "Para estrenar" at bounding box center [137, 88] width 108 height 7
click at [80, 88] on input "Para estrenar" at bounding box center [78, 88] width 4 height 4
radio input "true"
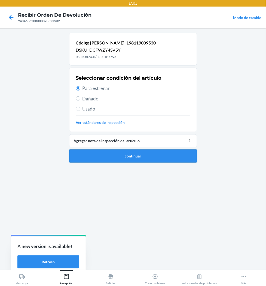
click at [125, 156] on button "continuar" at bounding box center [133, 155] width 128 height 13
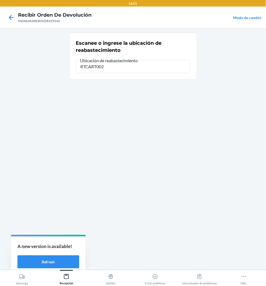
type input "RTCART002"
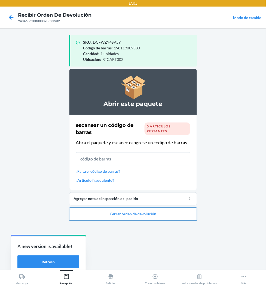
click at [126, 213] on button "Cerrar orden de devolución" at bounding box center [133, 213] width 128 height 13
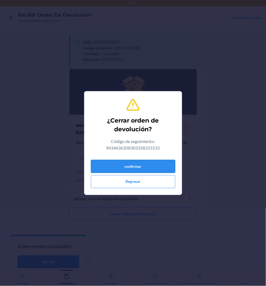
click at [152, 166] on button "confirmar" at bounding box center [133, 166] width 85 height 13
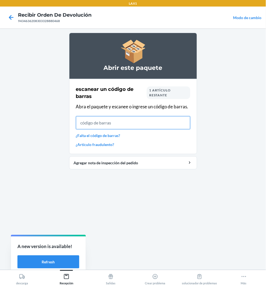
click at [109, 121] on input "text" at bounding box center [133, 122] width 115 height 13
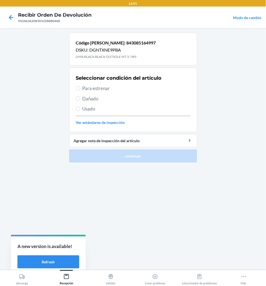
click at [99, 91] on span "Para estrenar" at bounding box center [137, 88] width 108 height 7
click at [80, 91] on input "Para estrenar" at bounding box center [78, 88] width 4 height 4
radio input "true"
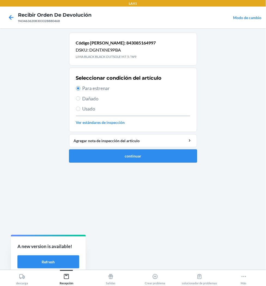
click at [109, 154] on button "continuar" at bounding box center [133, 155] width 128 height 13
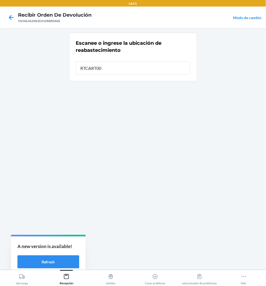
type input "RTCART002"
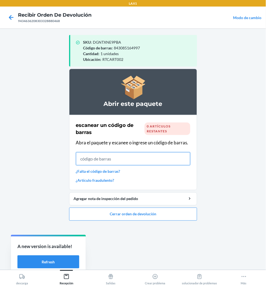
click at [139, 161] on input "text" at bounding box center [133, 158] width 115 height 13
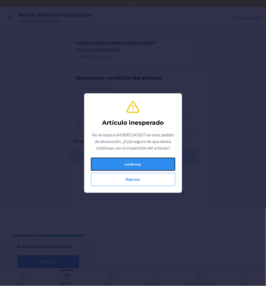
click at [139, 161] on button "confirmar" at bounding box center [133, 164] width 85 height 13
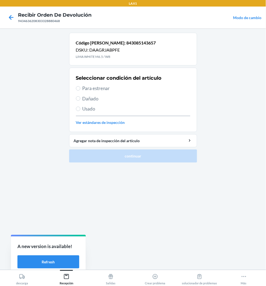
click at [102, 89] on span "Para estrenar" at bounding box center [137, 88] width 108 height 7
click at [80, 89] on input "Para estrenar" at bounding box center [78, 88] width 4 height 4
radio input "true"
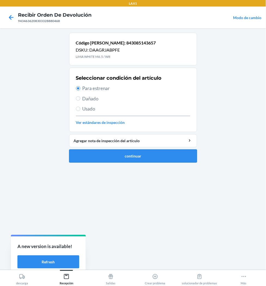
click at [105, 150] on button "continuar" at bounding box center [133, 155] width 128 height 13
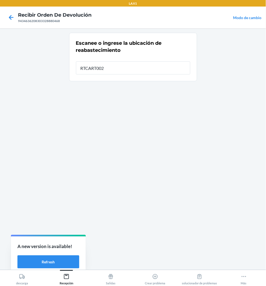
type input "RTCART002"
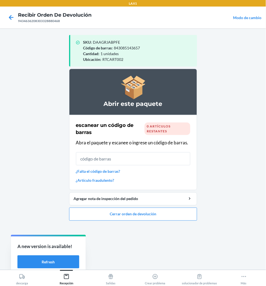
drag, startPoint x: 103, startPoint y: 150, endPoint x: 228, endPoint y: 208, distance: 137.9
click at [228, 208] on main "SKU : DAAGRJABPFE Código [PERSON_NAME] : 843085143657 Cantidad : 1 unidades Ubi…" at bounding box center [133, 148] width 266 height 241
click at [137, 213] on button "Cerrar orden de devolución" at bounding box center [133, 213] width 128 height 13
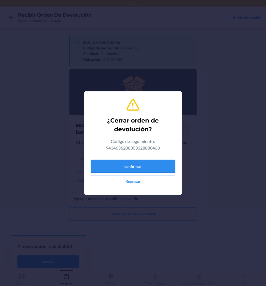
click at [146, 167] on button "confirmar" at bounding box center [133, 166] width 85 height 13
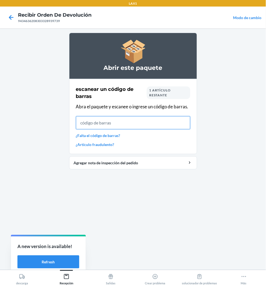
click at [104, 122] on input "text" at bounding box center [133, 122] width 115 height 13
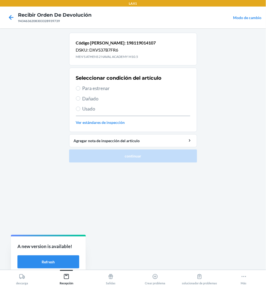
click at [104, 90] on span "Para estrenar" at bounding box center [137, 88] width 108 height 7
click at [80, 90] on input "Para estrenar" at bounding box center [78, 88] width 4 height 4
radio input "true"
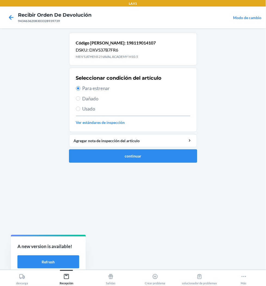
click at [112, 153] on button "continuar" at bounding box center [133, 155] width 128 height 13
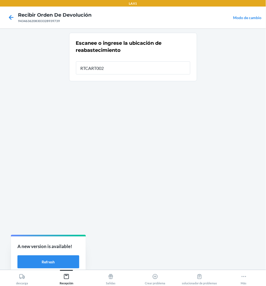
type input "RTCART002"
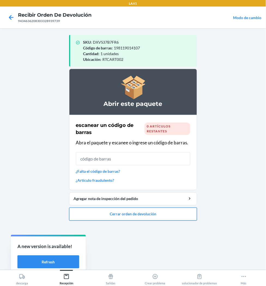
click at [137, 208] on button "Cerrar orden de devolución" at bounding box center [133, 213] width 128 height 13
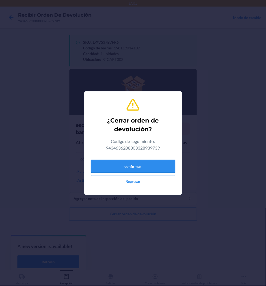
click at [142, 167] on button "confirmar" at bounding box center [133, 166] width 85 height 13
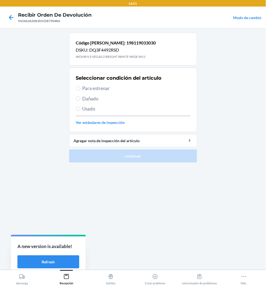
click at [98, 88] on span "Para estrenar" at bounding box center [137, 88] width 108 height 7
click at [80, 88] on input "Para estrenar" at bounding box center [78, 88] width 4 height 4
radio input "true"
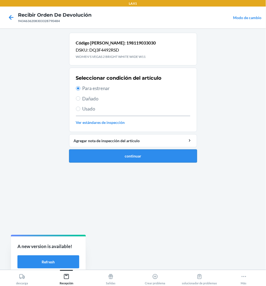
click at [99, 157] on button "continuar" at bounding box center [133, 155] width 128 height 13
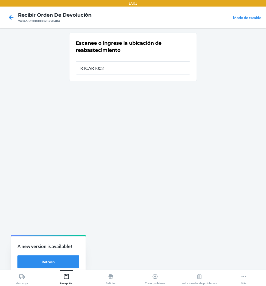
type input "RTCART002"
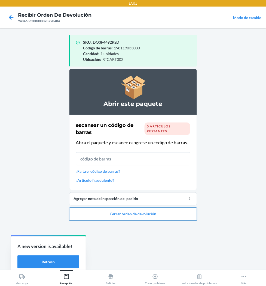
click at [104, 208] on button "Cerrar orden de devolución" at bounding box center [133, 213] width 128 height 13
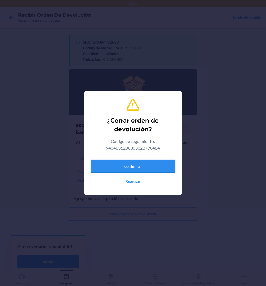
click at [113, 167] on button "confirmar" at bounding box center [133, 166] width 85 height 13
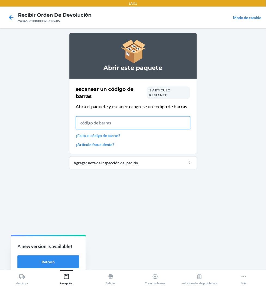
click at [105, 121] on input "text" at bounding box center [133, 122] width 115 height 13
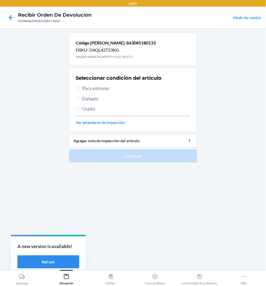
click at [89, 85] on span "Para estrenar" at bounding box center [137, 88] width 108 height 7
click at [80, 86] on input "Para estrenar" at bounding box center [78, 88] width 4 height 4
radio input "true"
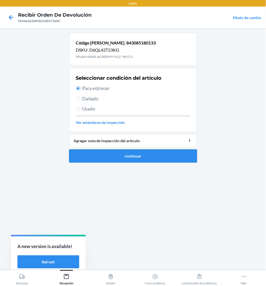
click at [122, 160] on button "continuar" at bounding box center [133, 155] width 128 height 13
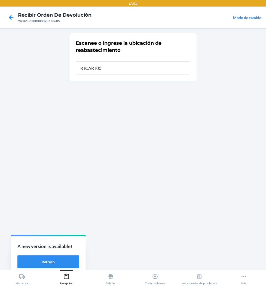
type input "RTCART002"
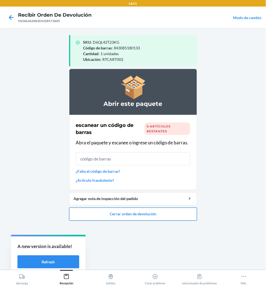
click at [142, 215] on button "Cerrar orden de devolución" at bounding box center [133, 213] width 128 height 13
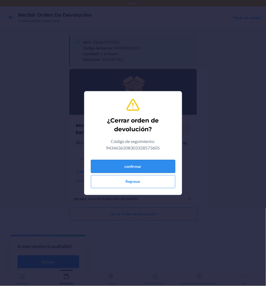
click at [145, 165] on button "confirmar" at bounding box center [133, 166] width 85 height 13
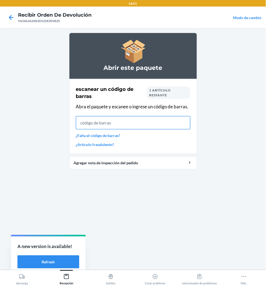
click at [138, 116] on input "text" at bounding box center [133, 122] width 115 height 13
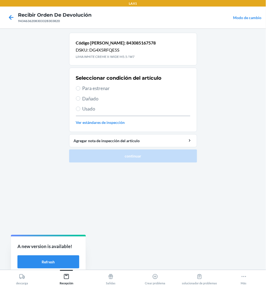
click at [111, 89] on span "Para estrenar" at bounding box center [137, 88] width 108 height 7
click at [80, 89] on input "Para estrenar" at bounding box center [78, 88] width 4 height 4
radio input "true"
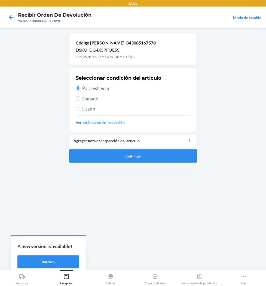
click at [118, 151] on button "continuar" at bounding box center [133, 155] width 128 height 13
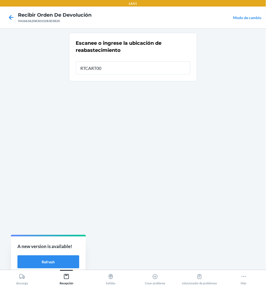
type input "RTCART002"
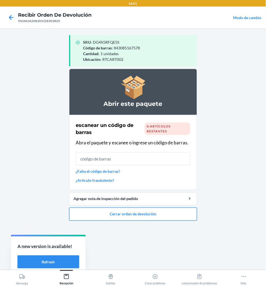
click at [134, 211] on button "Cerrar orden de devolución" at bounding box center [133, 213] width 128 height 13
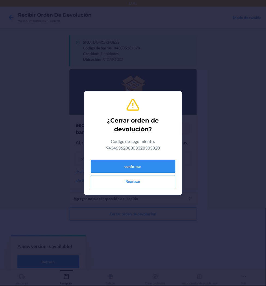
click at [134, 161] on button "confirmar" at bounding box center [133, 166] width 85 height 13
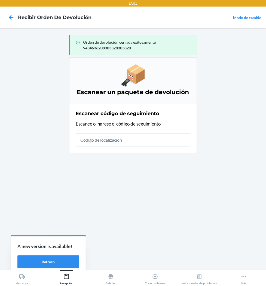
click at [0, 285] on html "LAX1 Recibir orden de devolución Modo de cambio Orden de devolución cerrada exi…" at bounding box center [133, 143] width 266 height 286
click at [248, 278] on button "Más" at bounding box center [244, 277] width 44 height 15
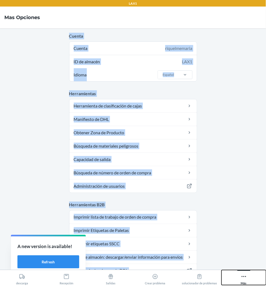
click at [245, 276] on icon at bounding box center [244, 276] width 6 height 6
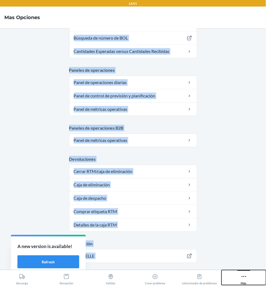
scroll to position [252, 0]
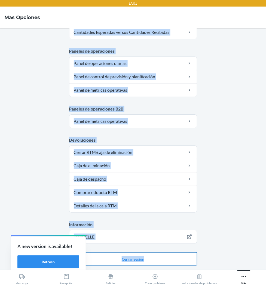
click at [150, 259] on button "Cerrar sesión" at bounding box center [133, 258] width 128 height 13
